Goal: Task Accomplishment & Management: Manage account settings

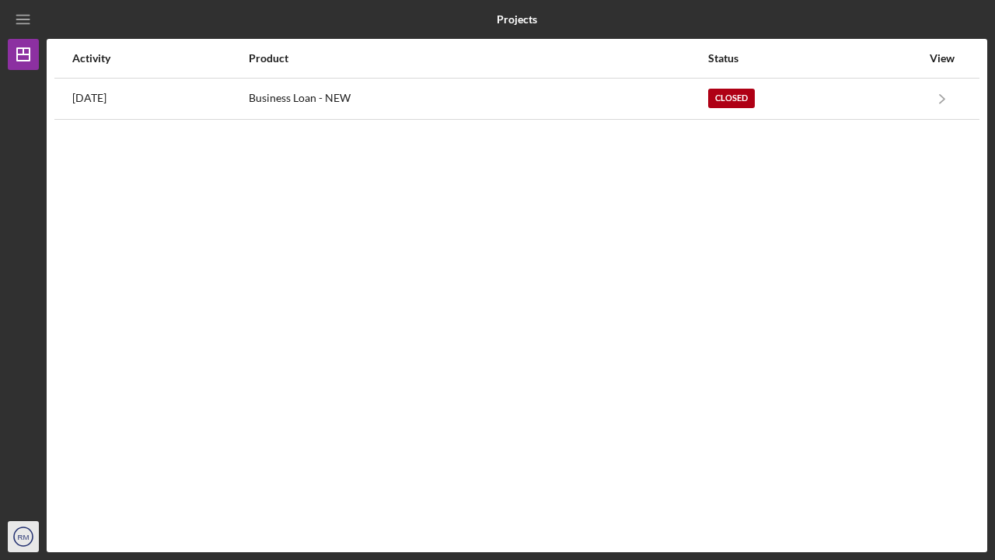
click at [20, 536] on text "RM" at bounding box center [24, 537] width 12 height 9
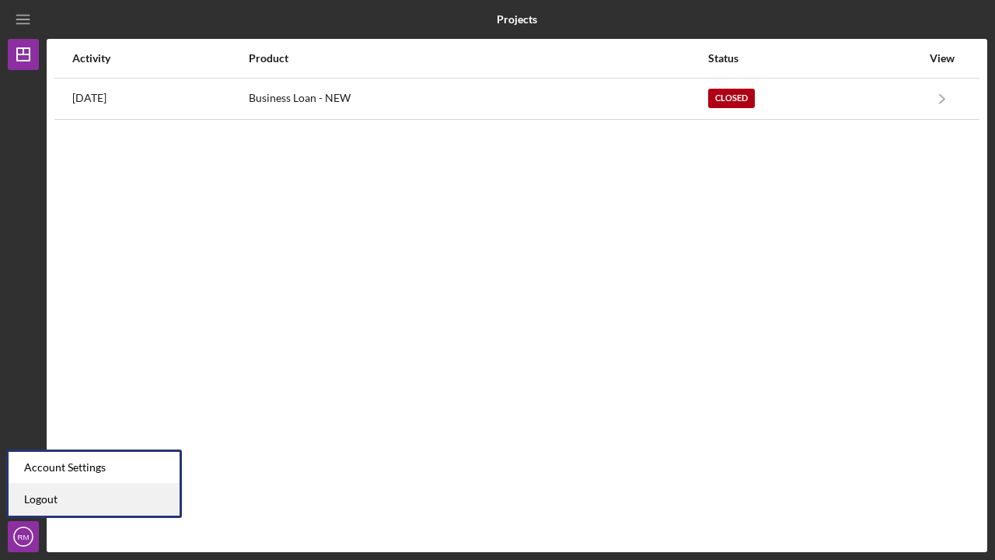
click at [44, 497] on link "Logout" at bounding box center [94, 500] width 171 height 32
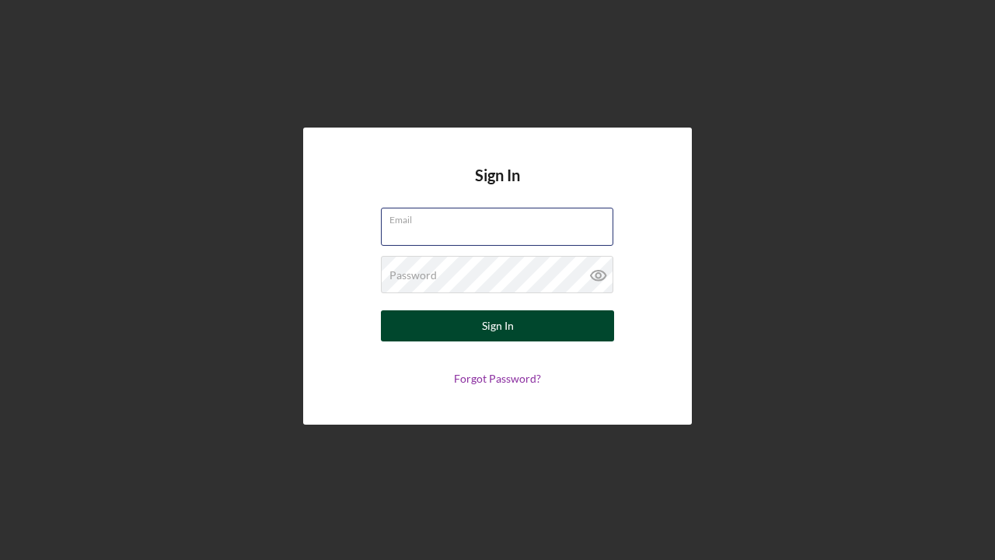
type input "rodmerriweather@netzero.com"
click at [487, 321] on div "Sign In" at bounding box center [498, 325] width 32 height 31
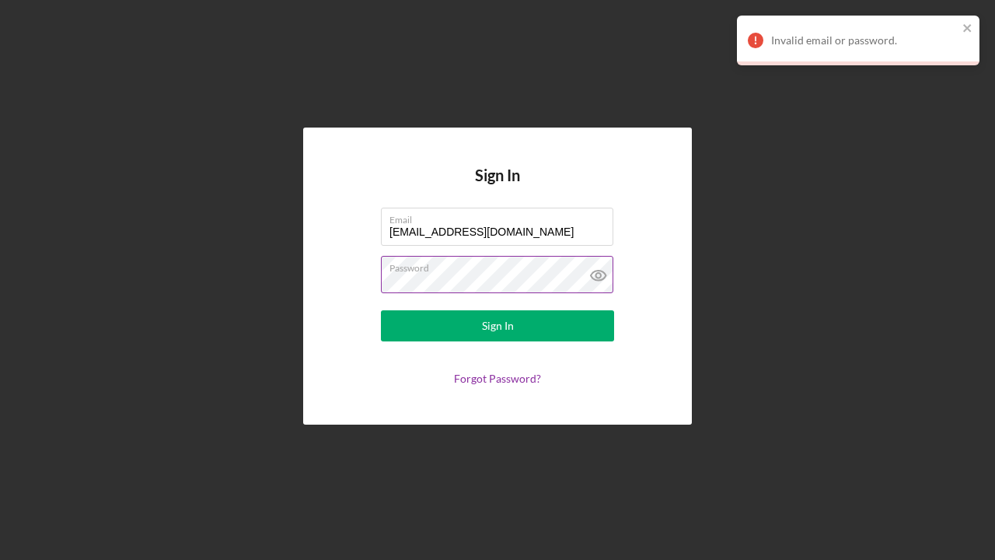
click at [595, 270] on icon at bounding box center [598, 275] width 39 height 39
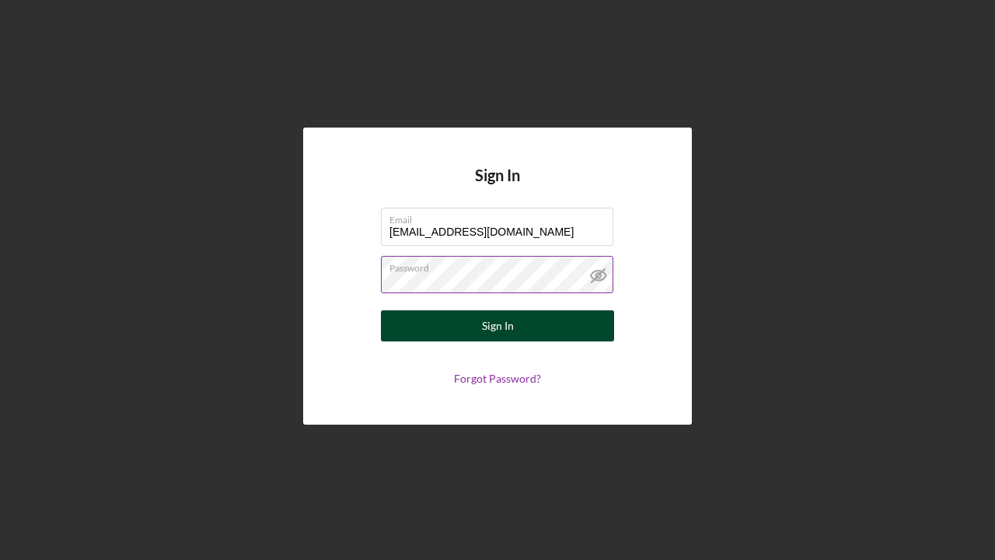
click at [490, 327] on div "Sign In" at bounding box center [498, 325] width 32 height 31
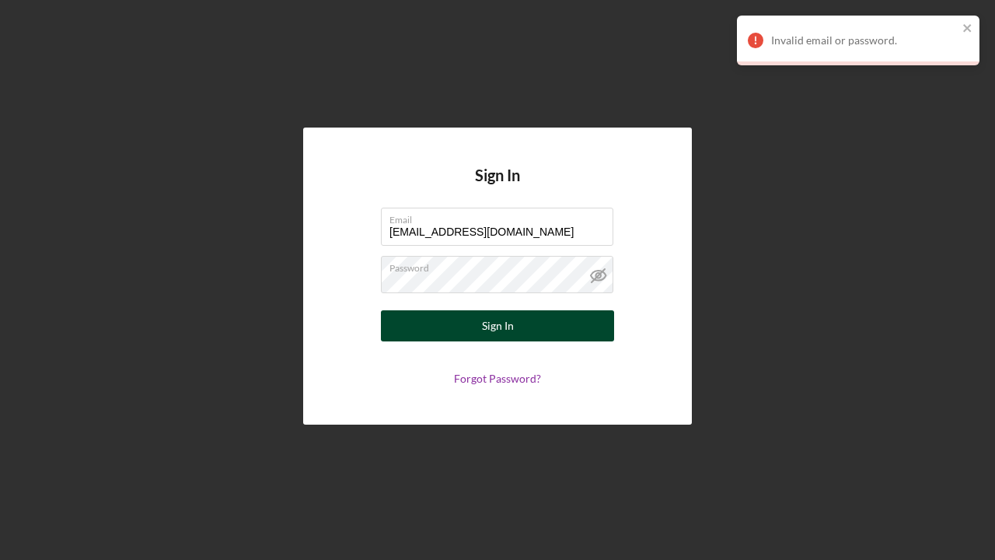
click at [508, 329] on div "Sign In" at bounding box center [498, 325] width 32 height 31
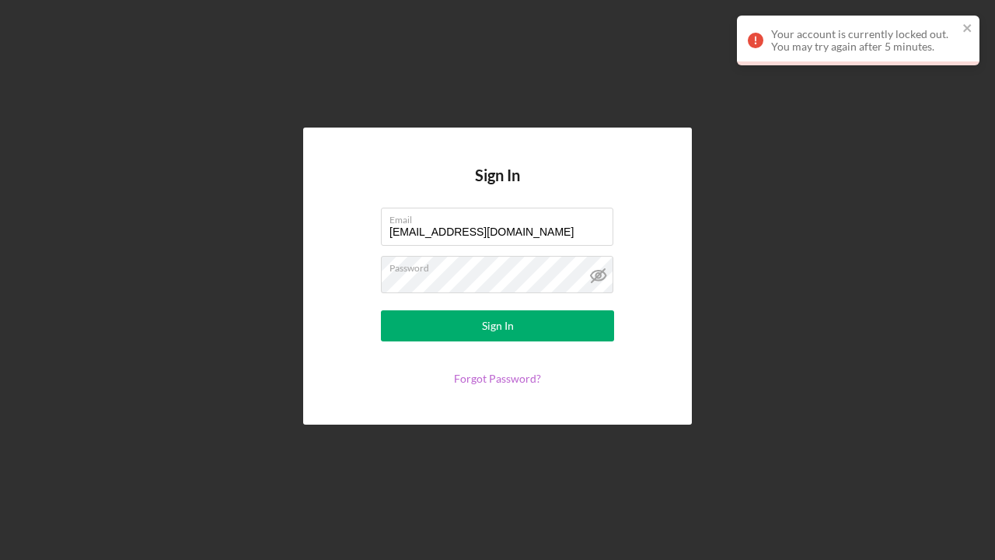
click at [493, 377] on link "Forgot Password?" at bounding box center [497, 378] width 87 height 13
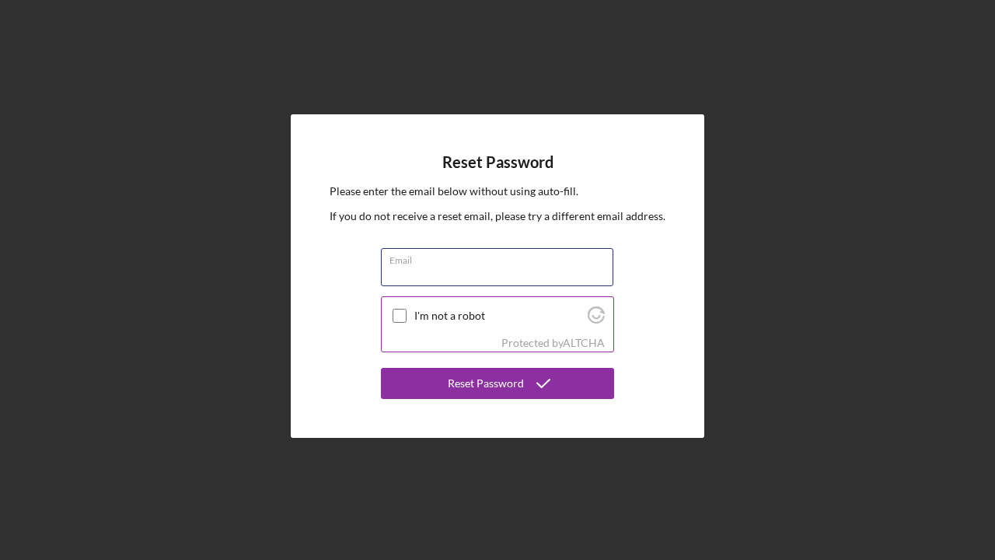
type input "rodmerriweather@netzero.com"
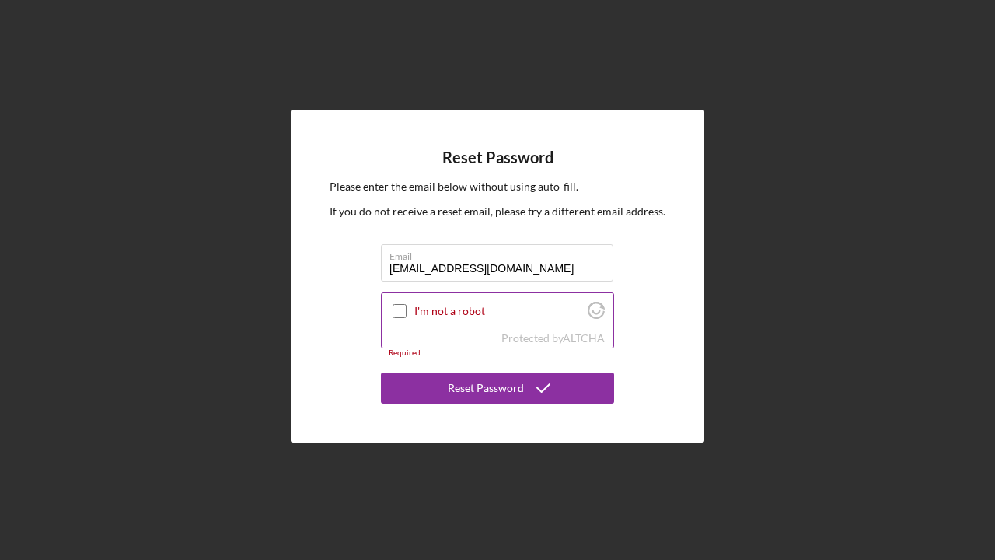
click at [399, 308] on input "I'm not a robot" at bounding box center [400, 311] width 14 height 14
checkbox input "true"
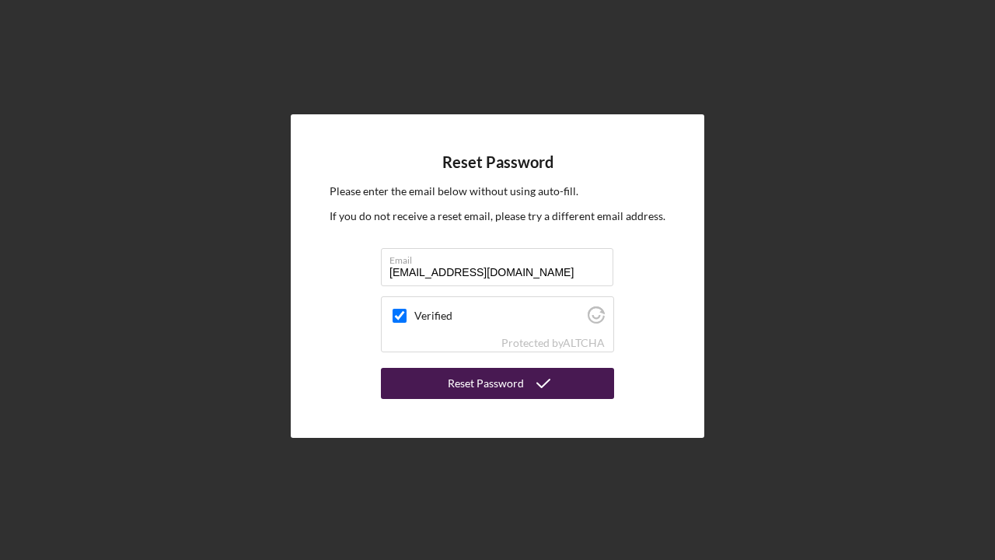
click at [485, 384] on div "Reset Password" at bounding box center [486, 383] width 76 height 31
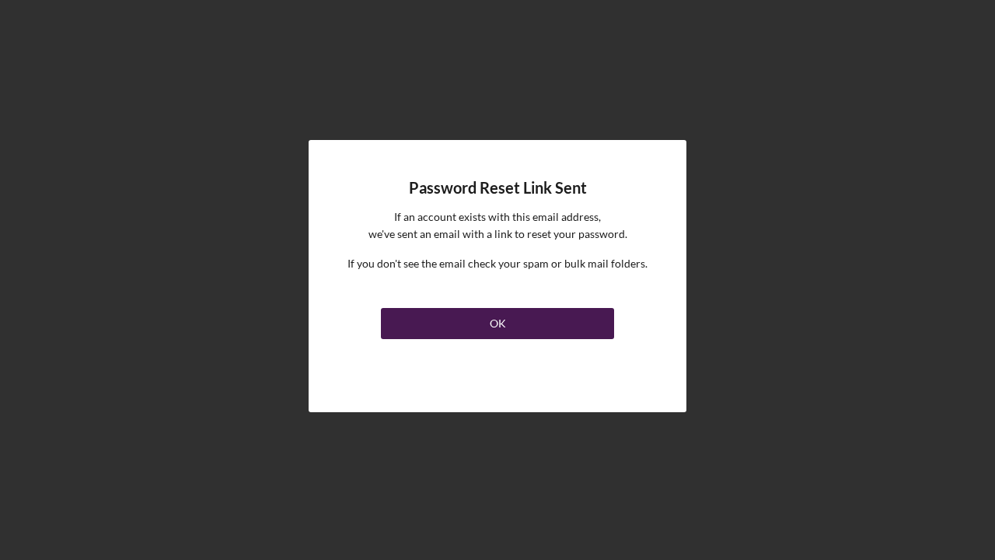
click at [482, 322] on button "OK" at bounding box center [497, 323] width 233 height 31
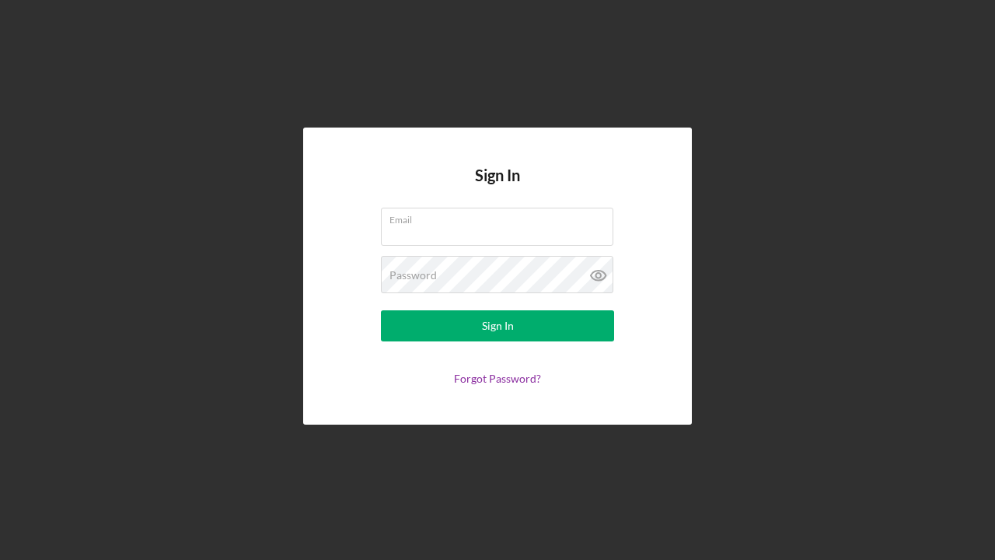
click at [181, 236] on div "Sign In Email Password Sign In Forgot Password?" at bounding box center [497, 276] width 979 height 552
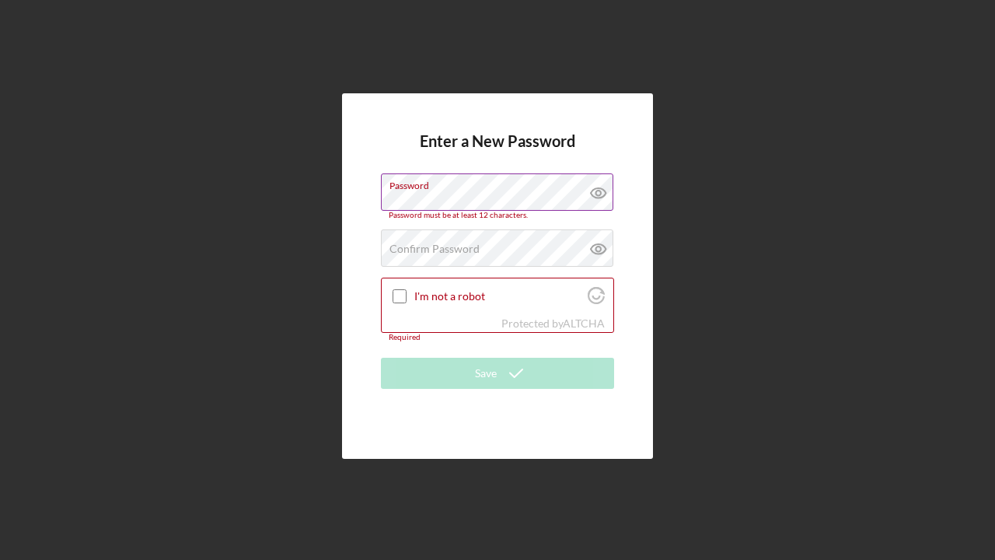
click at [602, 193] on icon at bounding box center [598, 192] width 39 height 39
click at [403, 254] on label "Confirm Password" at bounding box center [434, 249] width 90 height 12
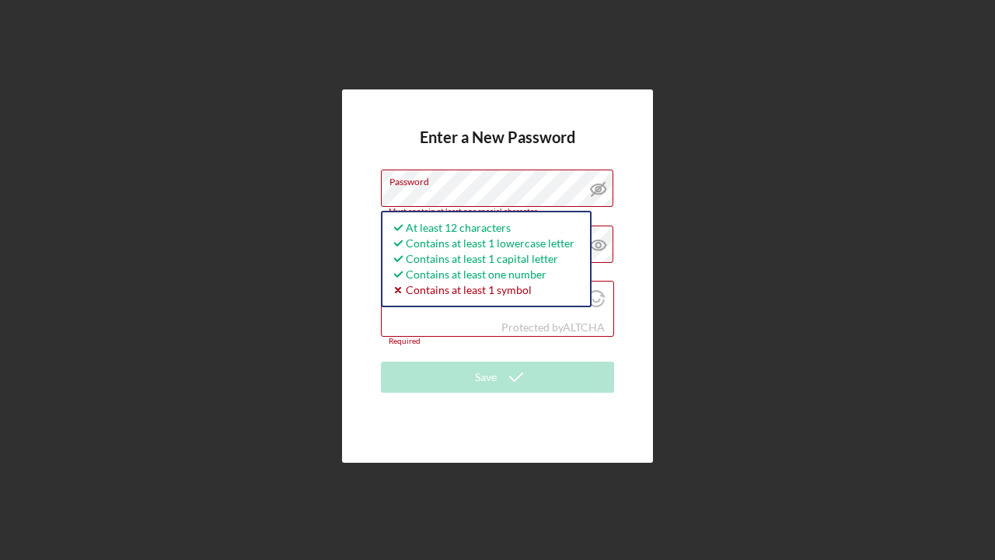
click at [644, 256] on div "Enter a New Password Password Must contain at least one special character. At l…" at bounding box center [497, 275] width 311 height 372
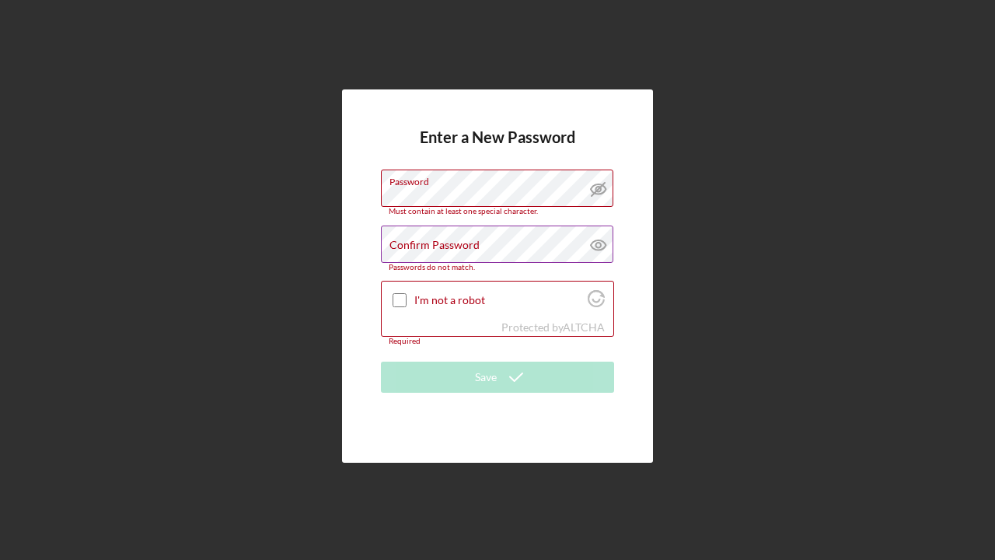
click at [406, 244] on label "Confirm Password" at bounding box center [434, 245] width 90 height 12
click at [600, 243] on icon at bounding box center [597, 245] width 5 height 5
click at [391, 244] on label "Confirm Password" at bounding box center [434, 245] width 90 height 12
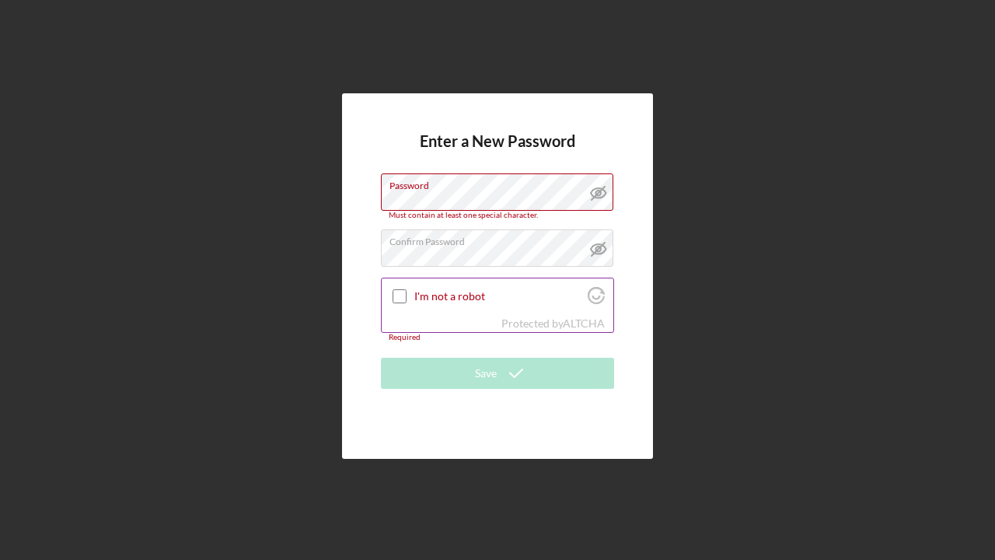
click at [399, 297] on input "I'm not a robot" at bounding box center [400, 296] width 14 height 14
checkbox input "true"
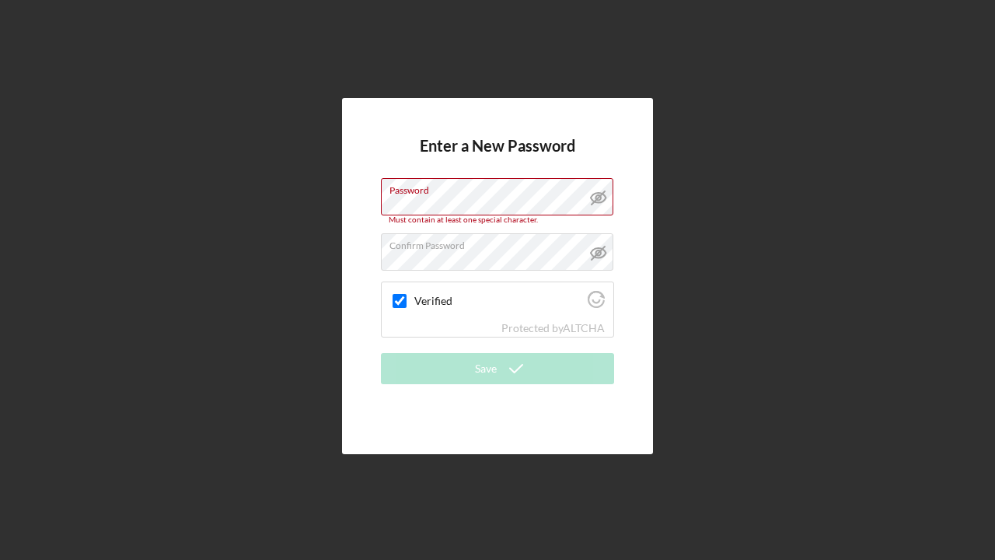
click at [465, 415] on div "Enter a New Password Password Must contain at least one special character. Conf…" at bounding box center [497, 276] width 311 height 356
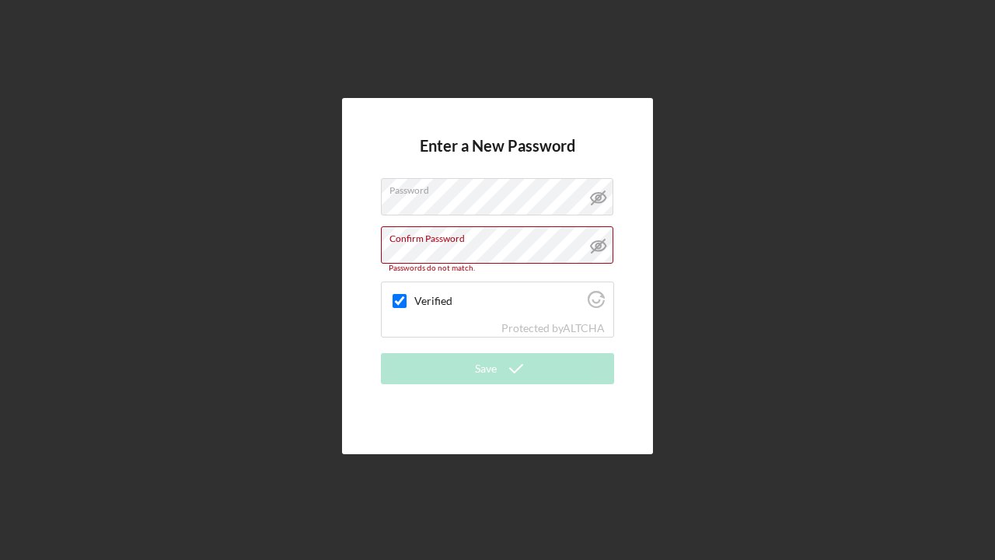
click at [334, 367] on div "Enter a New Password Password Confirm Password Passwords do not match. Verified…" at bounding box center [497, 276] width 979 height 552
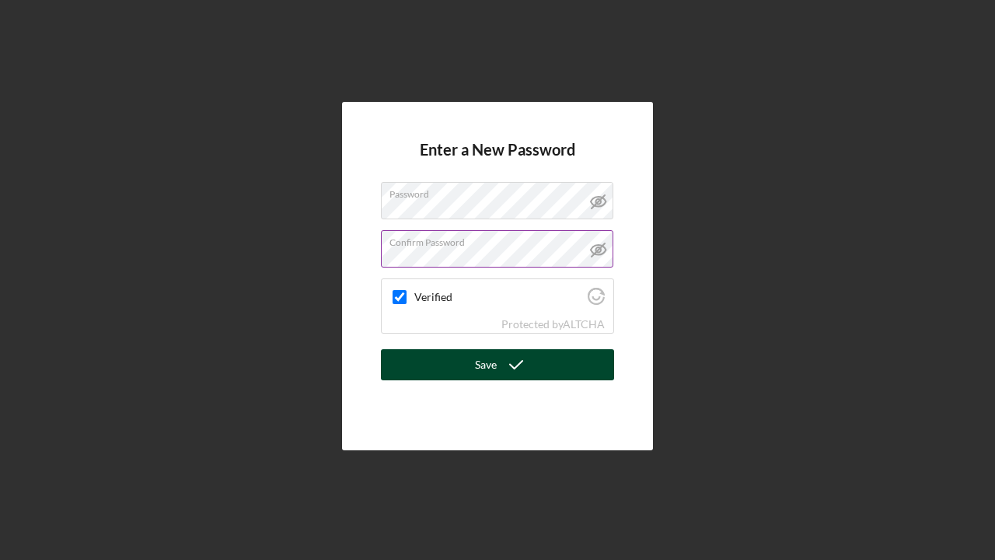
click at [473, 363] on button "Save" at bounding box center [497, 364] width 233 height 31
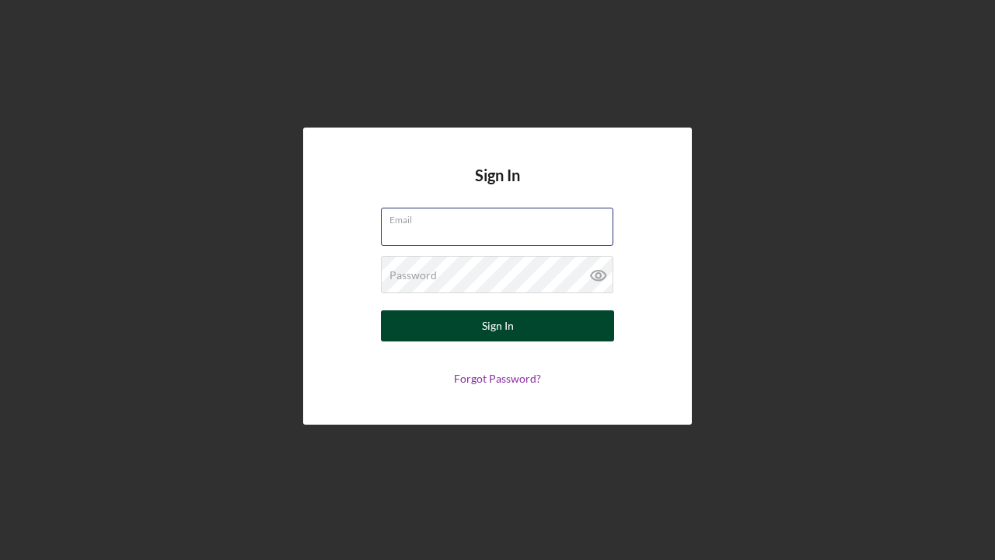
type input "rodmerriweather@netzero.com"
click at [479, 328] on button "Sign In" at bounding box center [497, 325] width 233 height 31
